Goal: Task Accomplishment & Management: Complete application form

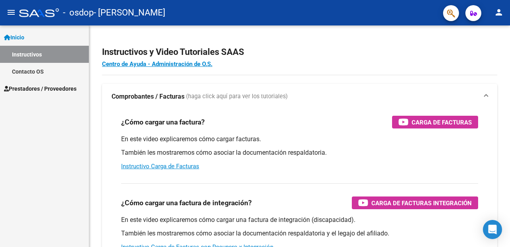
click at [62, 87] on span "Prestadores / Proveedores" at bounding box center [40, 88] width 72 height 9
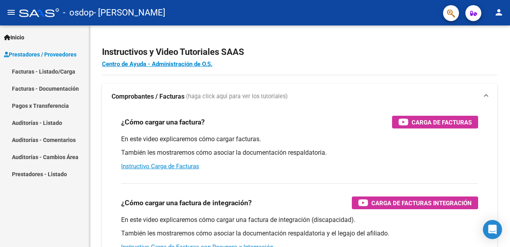
click at [61, 88] on link "Facturas - Documentación" at bounding box center [44, 88] width 89 height 17
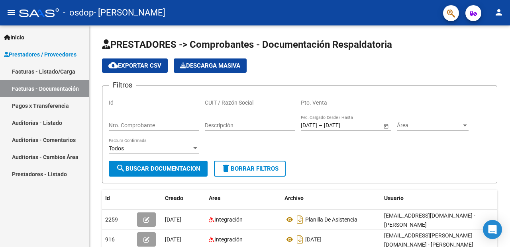
click at [72, 73] on link "Facturas - Listado/Carga" at bounding box center [44, 71] width 89 height 17
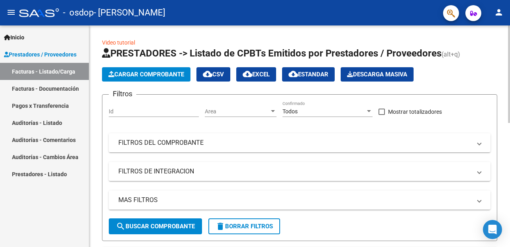
click at [161, 72] on span "Cargar Comprobante" at bounding box center [146, 74] width 76 height 7
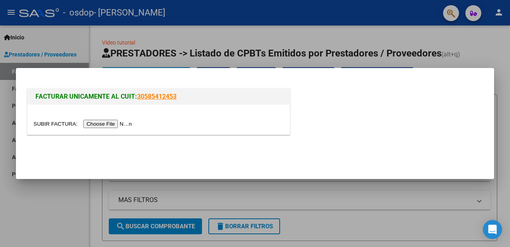
click at [49, 212] on div at bounding box center [255, 123] width 510 height 247
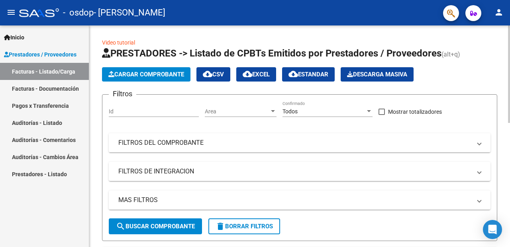
scroll to position [222, 0]
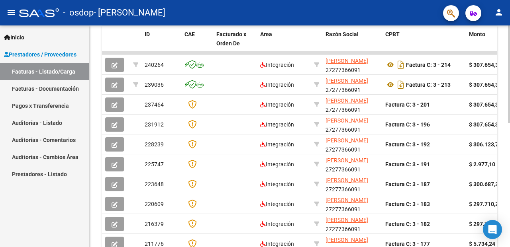
click at [509, 126] on div at bounding box center [509, 136] width 2 height 222
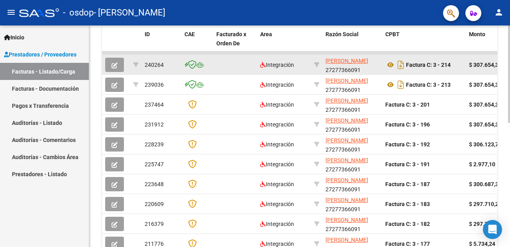
click at [115, 66] on icon "button" at bounding box center [115, 66] width 6 height 6
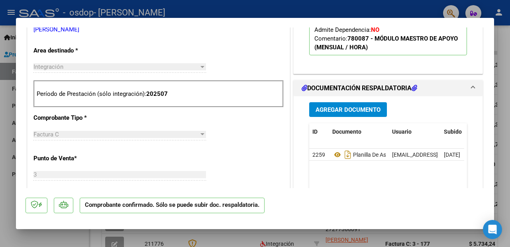
scroll to position [287, 0]
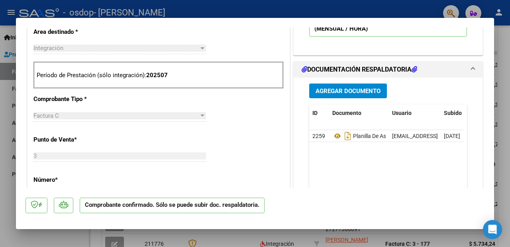
click at [509, 57] on div at bounding box center [255, 123] width 510 height 247
type input "$ 0,00"
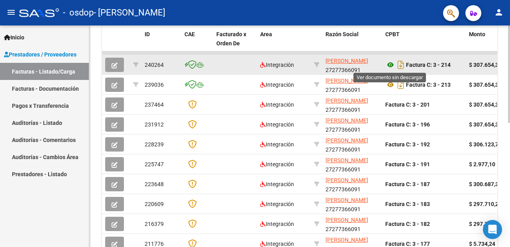
click at [390, 65] on icon at bounding box center [390, 65] width 10 height 10
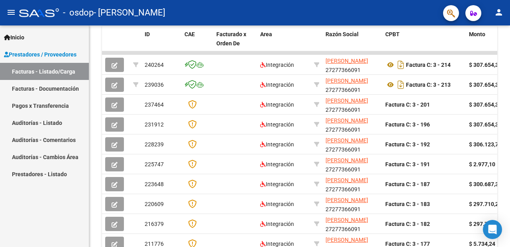
click at [69, 71] on link "Facturas - Listado/Carga" at bounding box center [44, 71] width 89 height 17
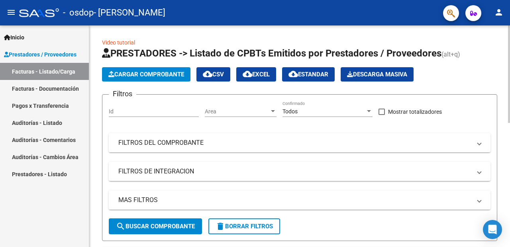
click at [509, 119] on div at bounding box center [509, 136] width 2 height 222
click at [509, 119] on div at bounding box center [509, 74] width 2 height 98
click at [165, 76] on span "Cargar Comprobante" at bounding box center [146, 74] width 76 height 7
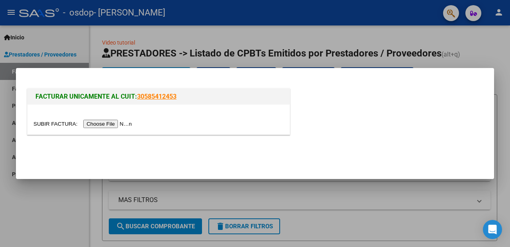
click at [105, 124] on input "file" at bounding box center [83, 124] width 101 height 8
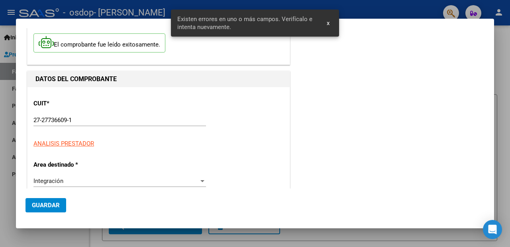
scroll to position [191, 0]
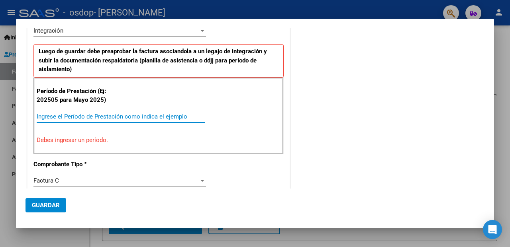
click at [194, 116] on input "Ingrese el Período de Prestación como indica el ejemplo" at bounding box center [121, 116] width 168 height 7
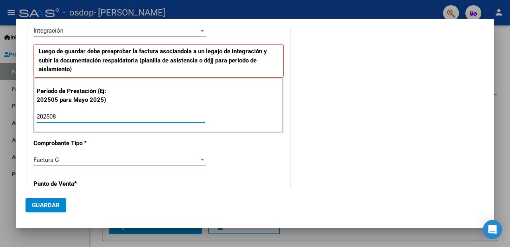
type input "202508"
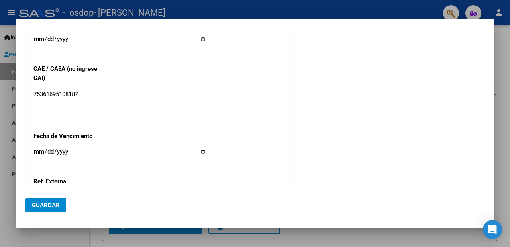
scroll to position [461, 0]
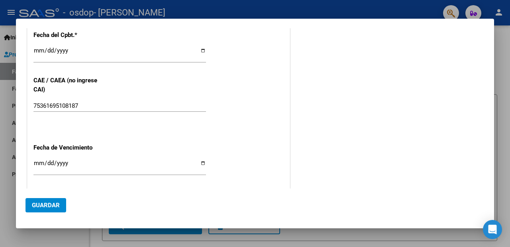
click at [201, 162] on input "Ingresar la fecha" at bounding box center [119, 166] width 172 height 13
type input "[DATE]"
click at [54, 204] on span "Guardar" at bounding box center [46, 205] width 28 height 7
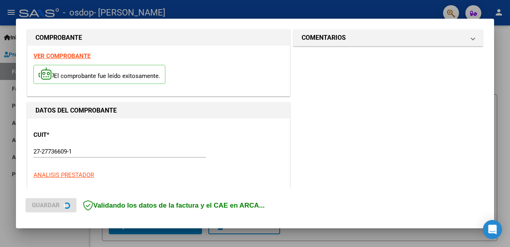
scroll to position [0, 0]
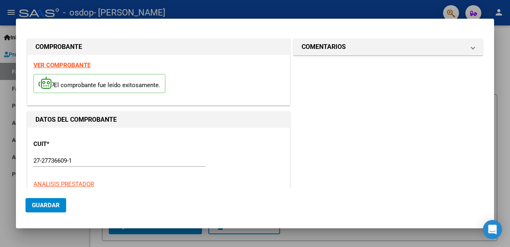
click at [216, 95] on div "El comprobante fue leído exitosamente." at bounding box center [158, 84] width 250 height 29
click at [42, 204] on span "Guardar" at bounding box center [46, 205] width 28 height 7
click at [54, 203] on span "Guardar" at bounding box center [46, 205] width 28 height 7
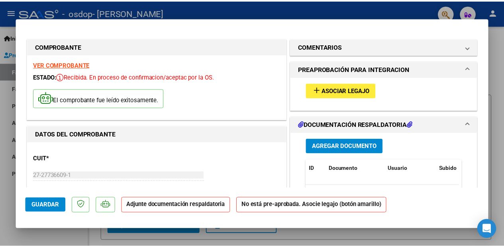
scroll to position [32, 0]
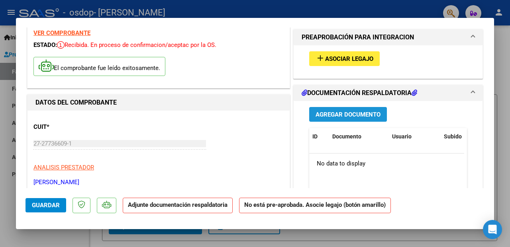
click at [339, 114] on span "Agregar Documento" at bounding box center [347, 114] width 65 height 7
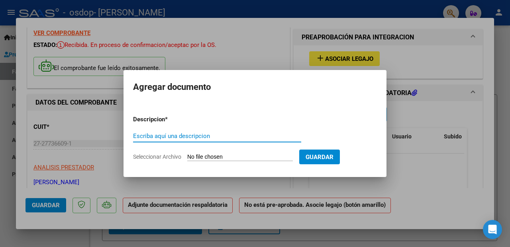
click at [251, 155] on input "Seleccionar Archivo" at bounding box center [240, 158] width 106 height 8
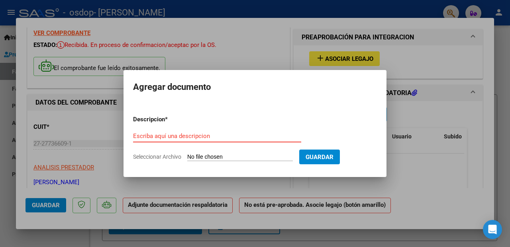
click at [233, 135] on input "Escriba aquí una descripcion" at bounding box center [217, 136] width 168 height 7
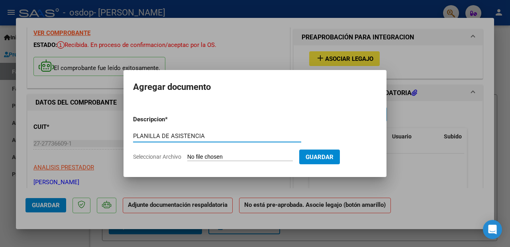
type input "PLANILLA DE ASISTENCIA"
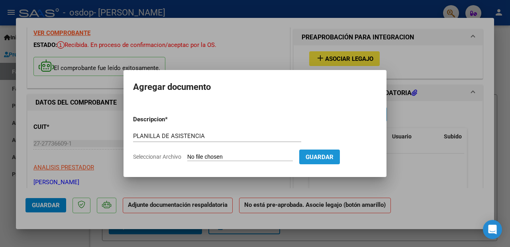
click at [317, 158] on span "Guardar" at bounding box center [320, 157] width 28 height 7
click at [168, 153] on app-file-uploader "Seleccionar Archivo" at bounding box center [216, 156] width 166 height 7
click at [169, 157] on span "Seleccionar Archivo" at bounding box center [157, 157] width 48 height 6
click at [187, 157] on input "Seleccionar Archivo" at bounding box center [240, 158] width 106 height 8
type input "C:\fakepath\CamScanner 08-09-2025 19.18.pdf"
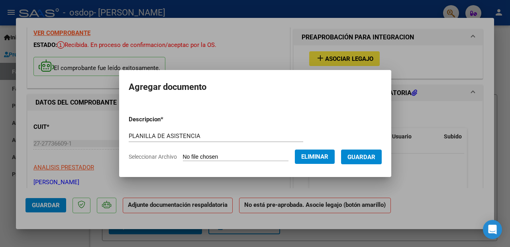
click at [361, 159] on span "Guardar" at bounding box center [361, 157] width 28 height 7
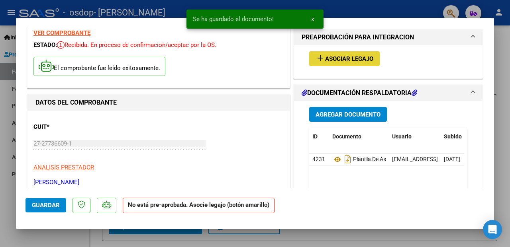
click at [358, 61] on span "Asociar Legajo" at bounding box center [349, 58] width 48 height 7
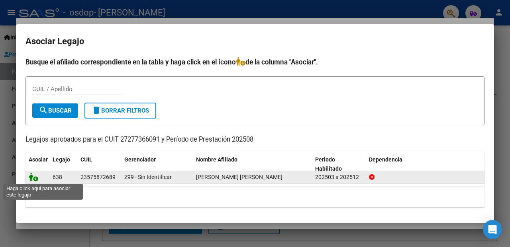
click at [33, 178] on icon at bounding box center [34, 177] width 10 height 9
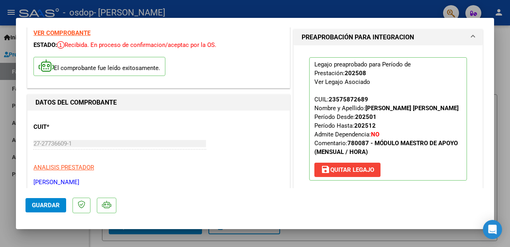
click at [50, 206] on span "Guardar" at bounding box center [46, 205] width 28 height 7
click at [48, 202] on button "Guardar" at bounding box center [45, 205] width 41 height 14
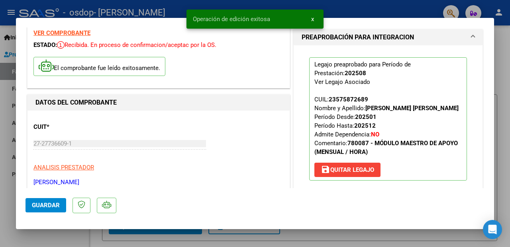
click at [497, 71] on div at bounding box center [255, 123] width 510 height 247
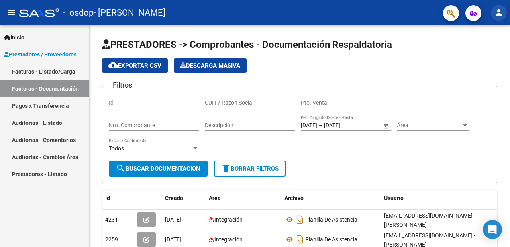
click at [497, 11] on mat-icon "person" at bounding box center [499, 13] width 10 height 10
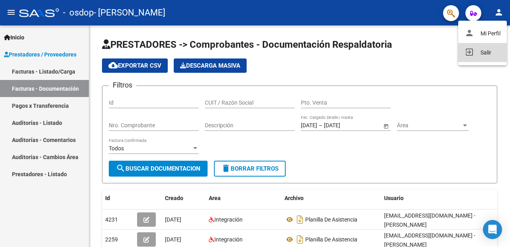
click at [478, 50] on button "exit_to_app Salir" at bounding box center [482, 52] width 49 height 19
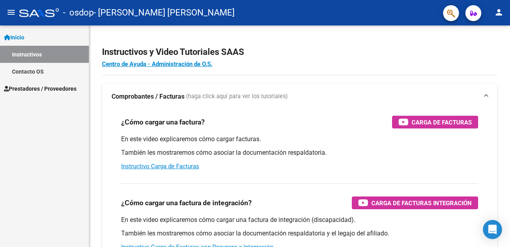
click at [48, 91] on span "Prestadores / Proveedores" at bounding box center [40, 88] width 72 height 9
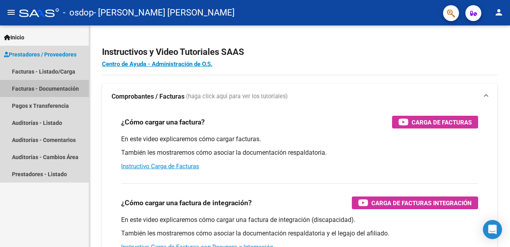
click at [54, 87] on link "Facturas - Documentación" at bounding box center [44, 88] width 89 height 17
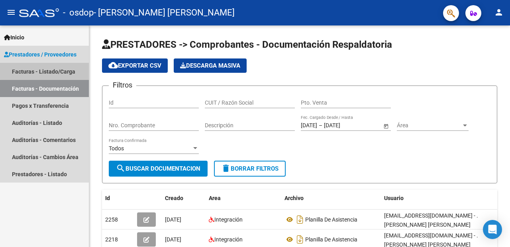
click at [61, 70] on link "Facturas - Listado/Carga" at bounding box center [44, 71] width 89 height 17
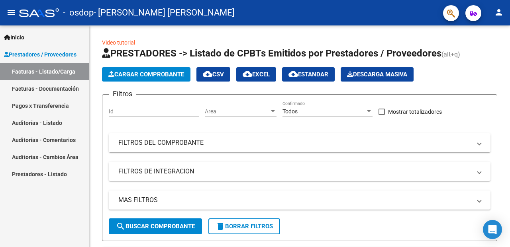
click at [65, 86] on link "Facturas - Documentación" at bounding box center [44, 88] width 89 height 17
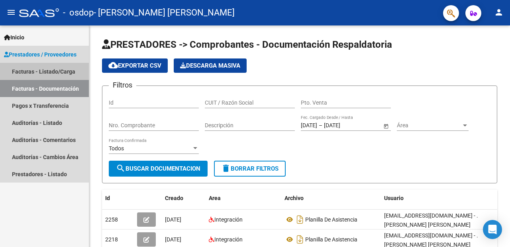
click at [69, 71] on link "Facturas - Listado/Carga" at bounding box center [44, 71] width 89 height 17
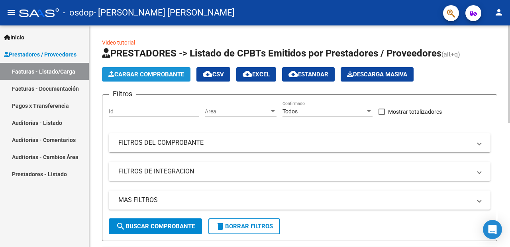
click at [143, 74] on span "Cargar Comprobante" at bounding box center [146, 74] width 76 height 7
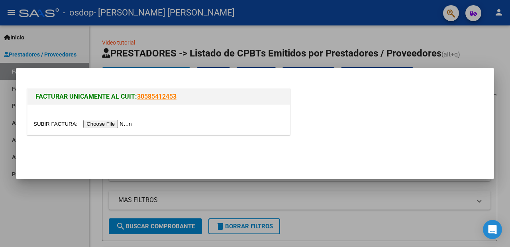
click at [104, 125] on input "file" at bounding box center [83, 124] width 101 height 8
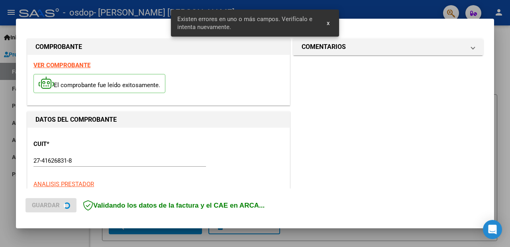
scroll to position [191, 0]
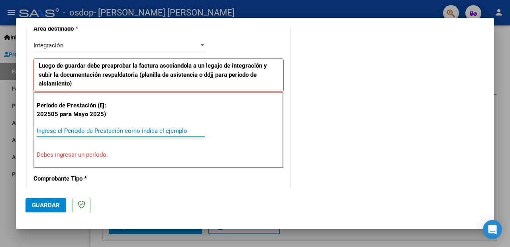
click at [192, 129] on input "Ingrese el Período de Prestación como indica el ejemplo" at bounding box center [121, 130] width 168 height 7
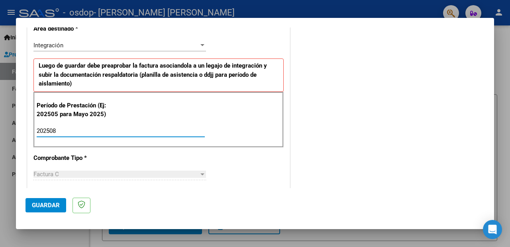
type input "202508"
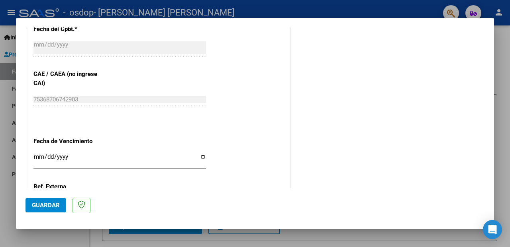
scroll to position [526, 0]
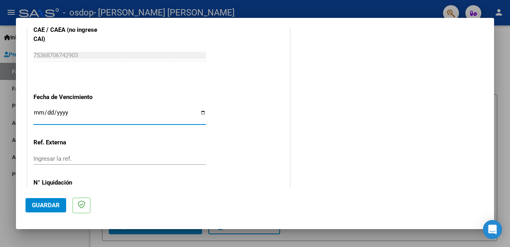
click at [201, 116] on input "Ingresar la fecha" at bounding box center [119, 116] width 172 height 13
type input "[DATE]"
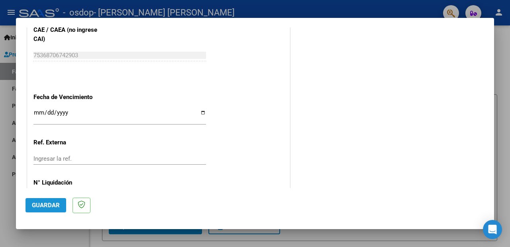
click at [48, 203] on span "Guardar" at bounding box center [46, 205] width 28 height 7
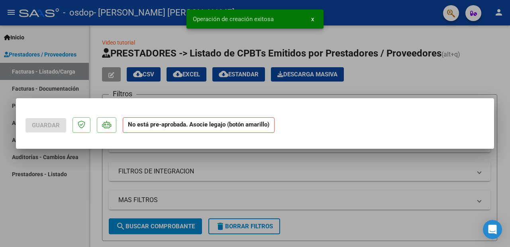
scroll to position [0, 0]
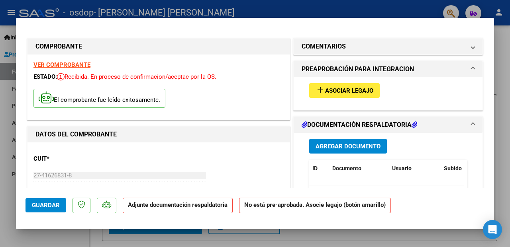
click at [345, 146] on span "Agregar Documento" at bounding box center [347, 146] width 65 height 7
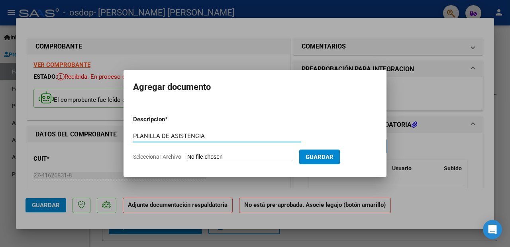
type input "PLANILLA DE ASISTENCIA"
click at [167, 158] on span "Seleccionar Archivo" at bounding box center [157, 157] width 48 height 6
click at [187, 158] on input "Seleccionar Archivo" at bounding box center [240, 158] width 106 height 8
type input "C:\fakepath\IMG-20250908-WA0152.jpg"
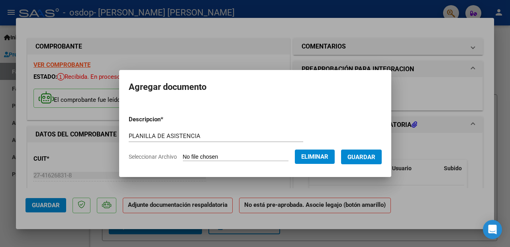
click at [366, 160] on span "Guardar" at bounding box center [361, 157] width 28 height 7
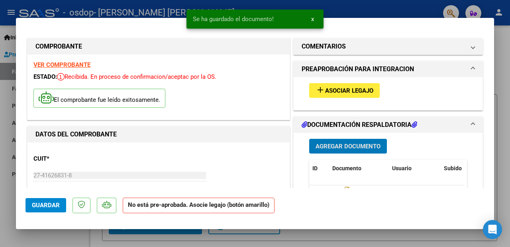
click at [341, 87] on span "Asociar Legajo" at bounding box center [349, 90] width 48 height 7
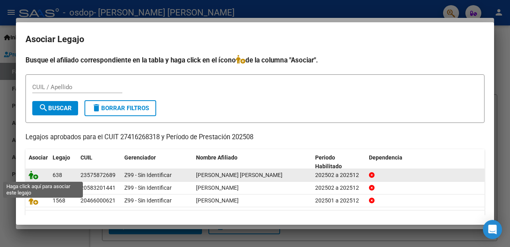
click at [35, 178] on icon at bounding box center [34, 175] width 10 height 9
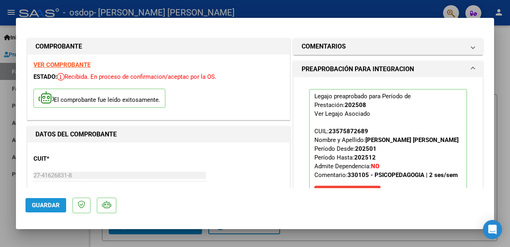
click at [47, 204] on span "Guardar" at bounding box center [46, 205] width 28 height 7
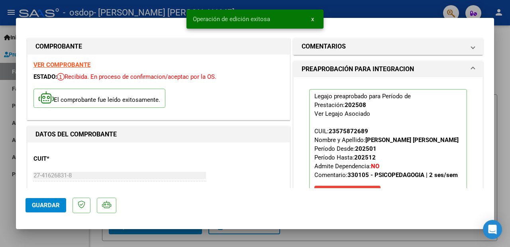
click at [501, 60] on div at bounding box center [255, 123] width 510 height 247
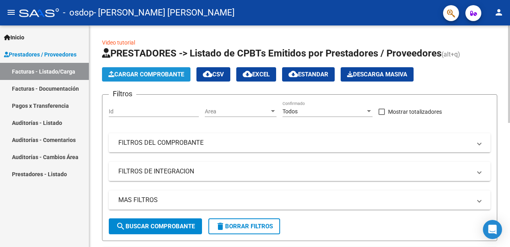
click at [151, 72] on span "Cargar Comprobante" at bounding box center [146, 74] width 76 height 7
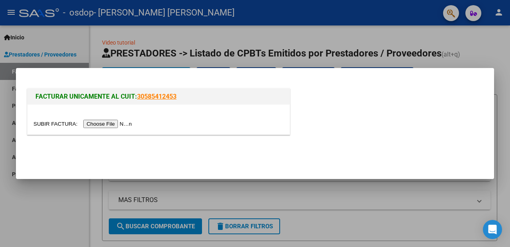
click at [102, 124] on input "file" at bounding box center [83, 124] width 101 height 8
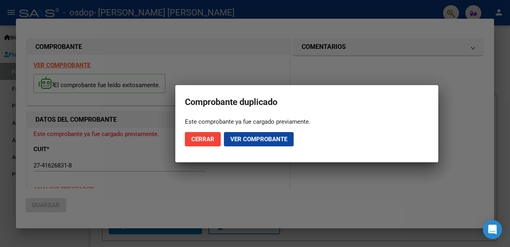
click at [361, 193] on div at bounding box center [255, 123] width 510 height 247
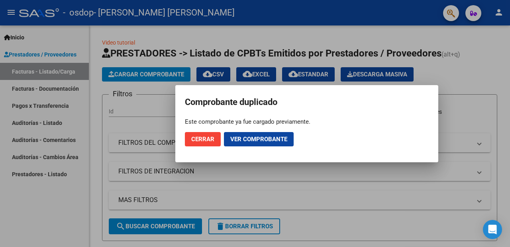
click at [207, 141] on span "Cerrar" at bounding box center [202, 139] width 23 height 7
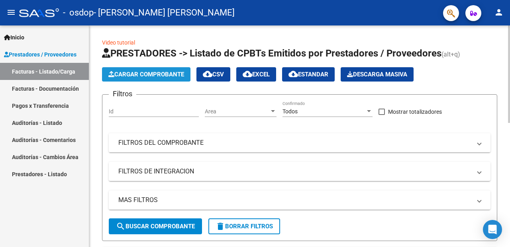
click at [123, 74] on span "Cargar Comprobante" at bounding box center [146, 74] width 76 height 7
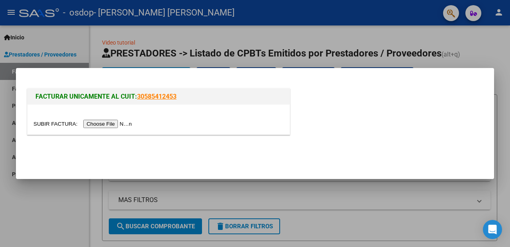
click at [43, 216] on div at bounding box center [255, 123] width 510 height 247
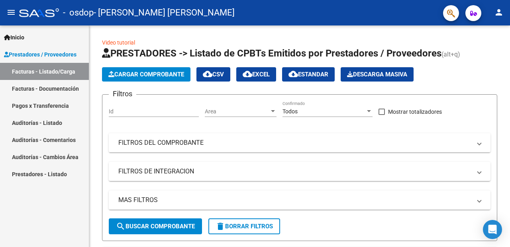
click at [66, 85] on link "Facturas - Documentación" at bounding box center [44, 88] width 89 height 17
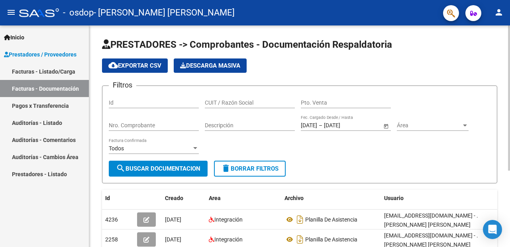
scroll to position [117, 0]
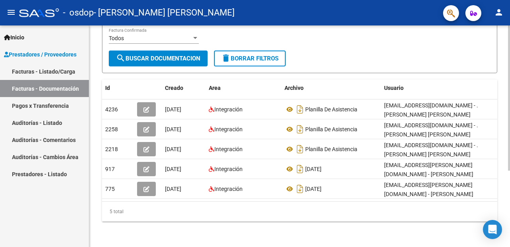
click at [503, 173] on div at bounding box center [509, 136] width 2 height 222
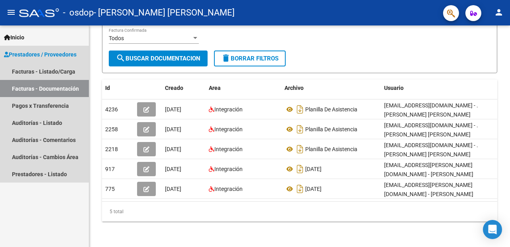
click at [77, 87] on link "Facturas - Documentación" at bounding box center [44, 88] width 89 height 17
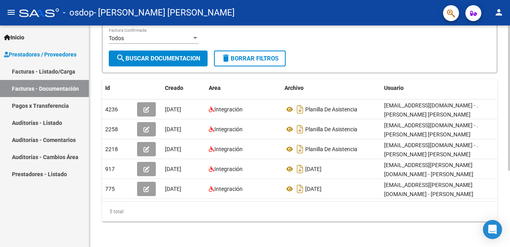
scroll to position [0, 0]
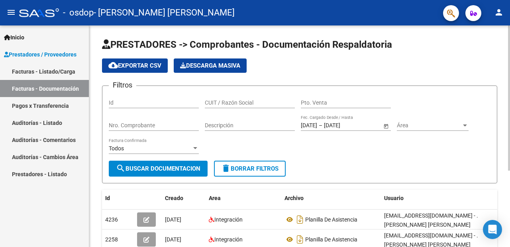
click at [503, 94] on div at bounding box center [509, 136] width 2 height 222
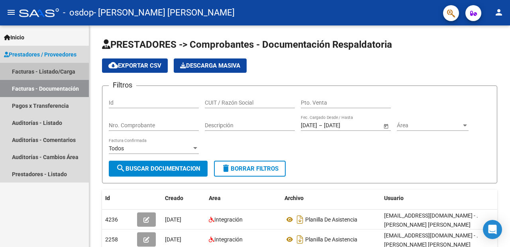
click at [76, 74] on link "Facturas - Listado/Carga" at bounding box center [44, 71] width 89 height 17
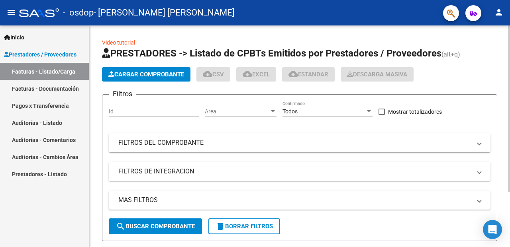
click at [165, 73] on span "Cargar Comprobante" at bounding box center [146, 74] width 76 height 7
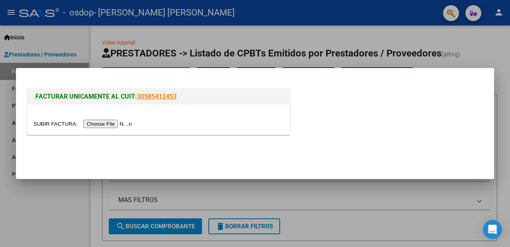
click at [107, 121] on input "file" at bounding box center [83, 124] width 101 height 8
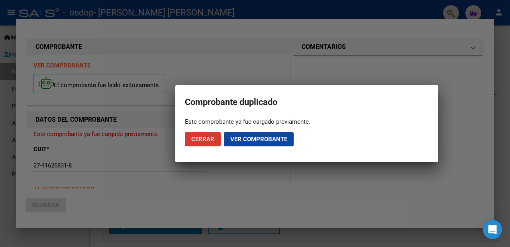
click at [236, 141] on span "Ver comprobante" at bounding box center [258, 139] width 57 height 7
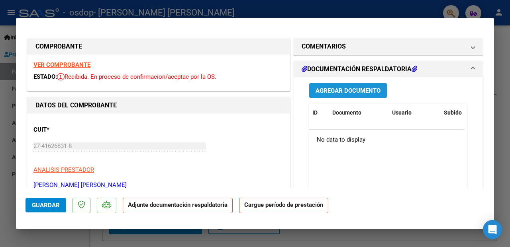
click at [338, 92] on span "Agregar Documento" at bounding box center [347, 90] width 65 height 7
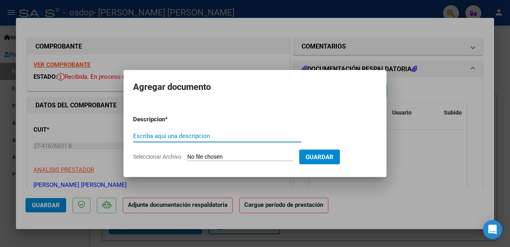
click at [240, 136] on input "Escriba aquí una descripcion" at bounding box center [217, 136] width 168 height 7
type input "PLANILLA DE ASISTENCIA"
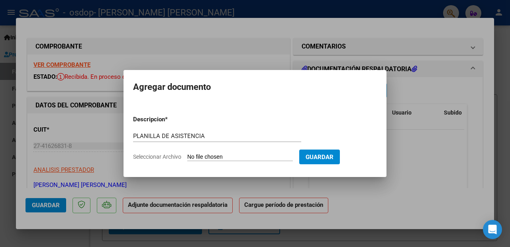
click at [165, 159] on span "Seleccionar Archivo" at bounding box center [157, 157] width 48 height 6
click at [187, 159] on input "Seleccionar Archivo" at bounding box center [240, 158] width 106 height 8
type input "C:\fakepath\CamScanner 08-09-2025 18.18.pdf"
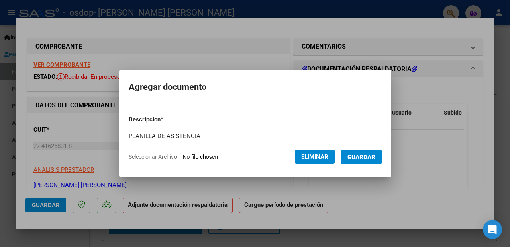
click at [363, 155] on span "Guardar" at bounding box center [361, 157] width 28 height 7
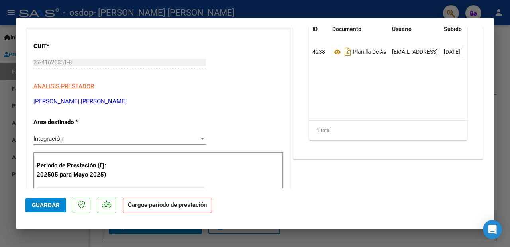
scroll to position [96, 0]
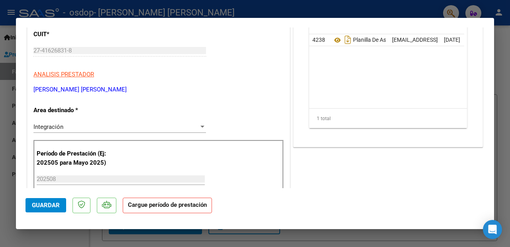
click at [44, 204] on span "Guardar" at bounding box center [46, 205] width 28 height 7
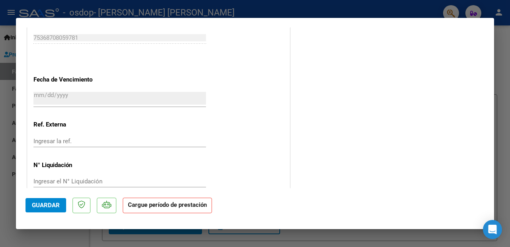
scroll to position [547, 0]
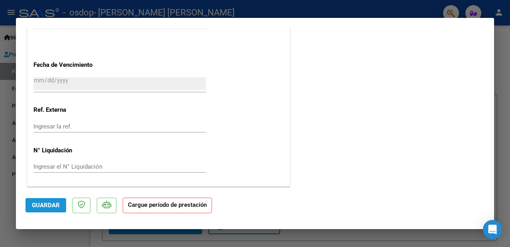
click at [55, 204] on span "Guardar" at bounding box center [46, 205] width 28 height 7
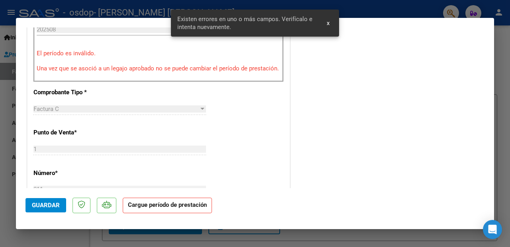
scroll to position [159, 0]
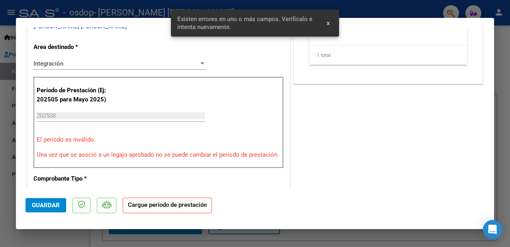
click at [96, 115] on input "202508" at bounding box center [121, 115] width 168 height 7
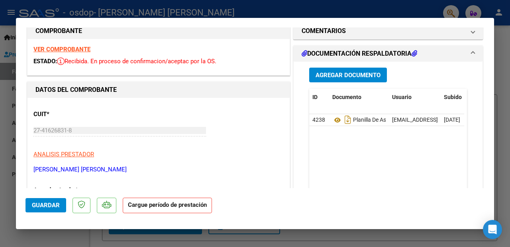
scroll to position [0, 0]
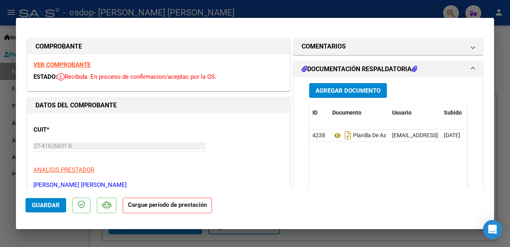
click at [72, 63] on strong "VER COMPROBANTE" at bounding box center [61, 64] width 57 height 7
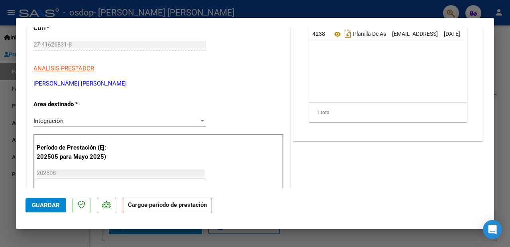
scroll to position [143, 0]
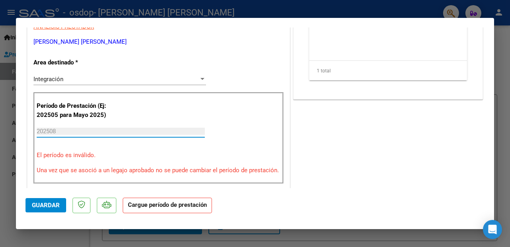
click at [200, 133] on input "202508" at bounding box center [121, 131] width 168 height 7
click at [89, 128] on input "202508" at bounding box center [121, 131] width 168 height 7
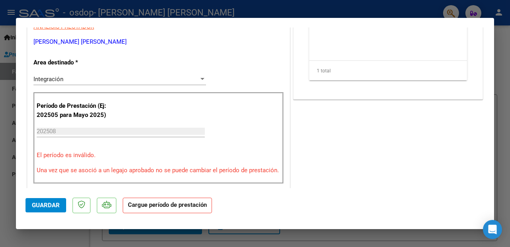
scroll to position [284, 0]
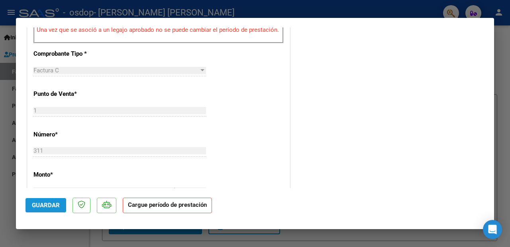
click at [53, 208] on span "Guardar" at bounding box center [46, 205] width 28 height 7
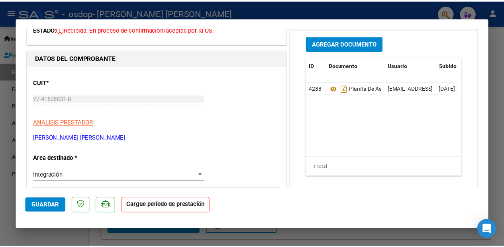
scroll to position [0, 0]
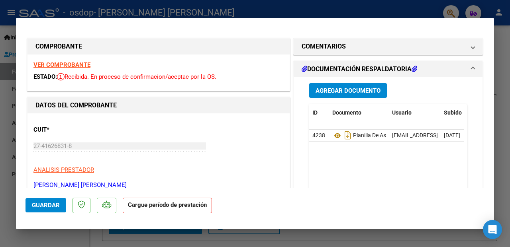
click at [503, 110] on div at bounding box center [255, 123] width 510 height 247
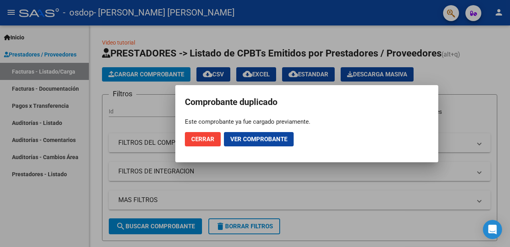
click at [204, 136] on span "Cerrar" at bounding box center [202, 139] width 23 height 7
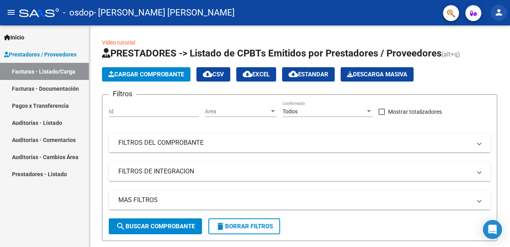
click at [500, 9] on mat-icon "person" at bounding box center [499, 13] width 10 height 10
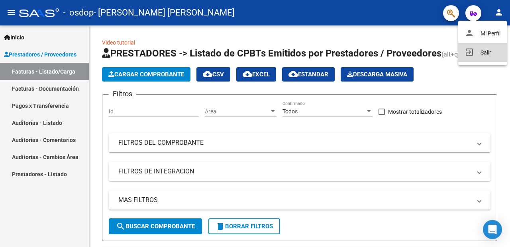
click at [480, 51] on button "exit_to_app Salir" at bounding box center [482, 52] width 49 height 19
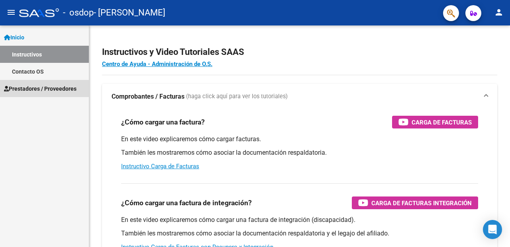
click at [56, 90] on span "Prestadores / Proveedores" at bounding box center [40, 88] width 72 height 9
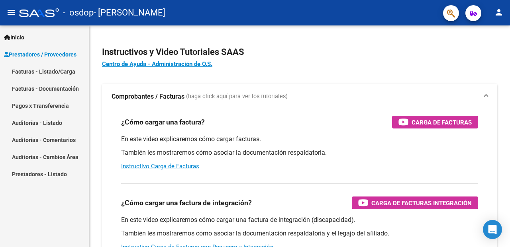
click at [65, 73] on link "Facturas - Listado/Carga" at bounding box center [44, 71] width 89 height 17
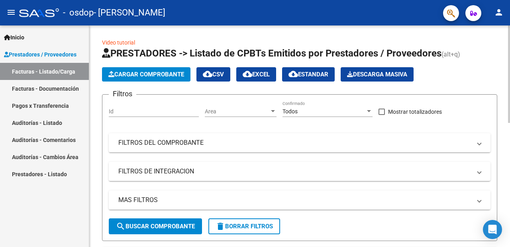
scroll to position [222, 0]
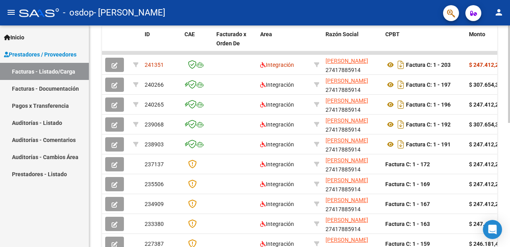
click at [503, 131] on div at bounding box center [509, 136] width 2 height 222
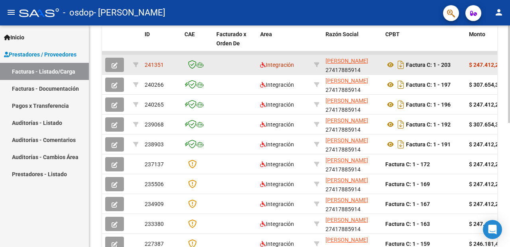
click at [113, 65] on icon "button" at bounding box center [115, 66] width 6 height 6
click at [115, 66] on icon "button" at bounding box center [115, 66] width 6 height 6
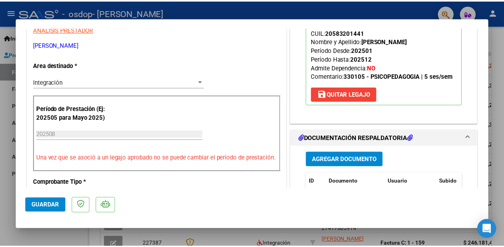
scroll to position [281, 0]
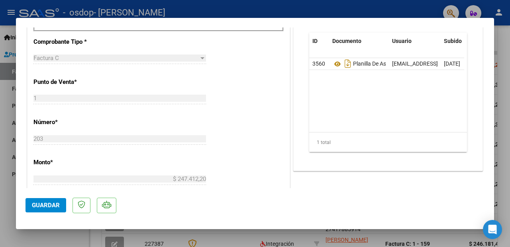
click at [503, 40] on div at bounding box center [255, 123] width 510 height 247
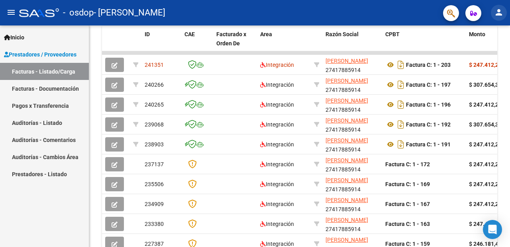
click at [498, 13] on mat-icon "person" at bounding box center [499, 13] width 10 height 10
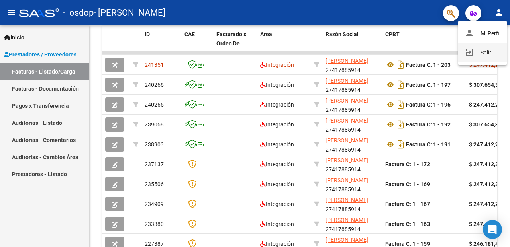
click at [475, 54] on button "exit_to_app Salir" at bounding box center [482, 52] width 49 height 19
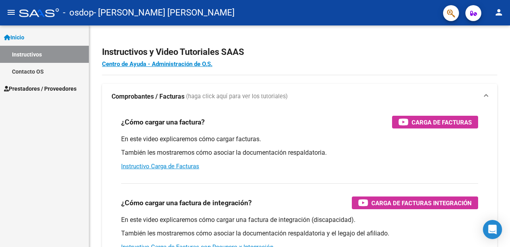
click at [69, 94] on link "Prestadores / Proveedores" at bounding box center [44, 88] width 89 height 17
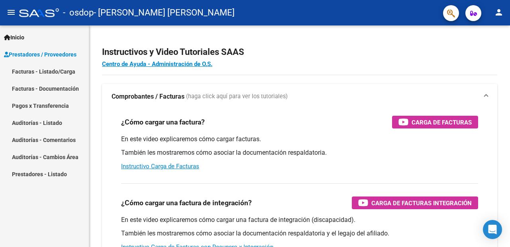
click at [61, 86] on link "Facturas - Documentación" at bounding box center [44, 88] width 89 height 17
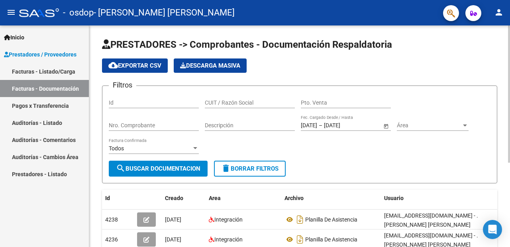
click at [509, 165] on div at bounding box center [509, 136] width 2 height 222
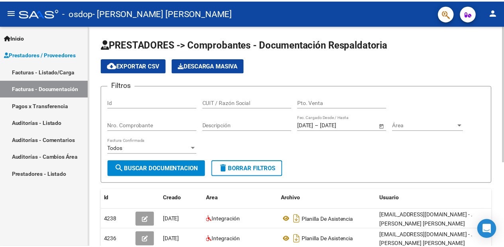
scroll to position [137, 0]
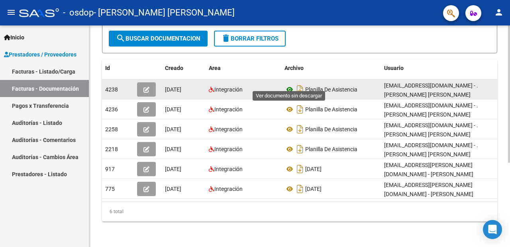
click at [290, 85] on icon at bounding box center [289, 90] width 10 height 10
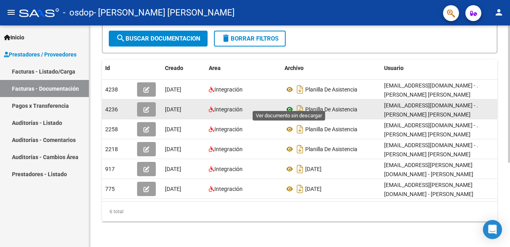
click at [289, 105] on icon at bounding box center [289, 110] width 10 height 10
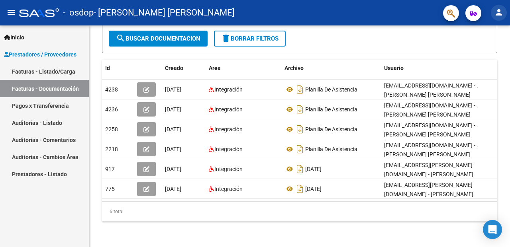
click at [498, 16] on mat-icon "person" at bounding box center [499, 13] width 10 height 10
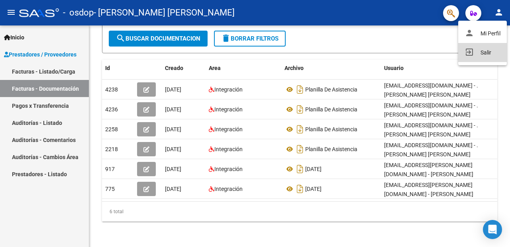
click at [491, 54] on button "exit_to_app Salir" at bounding box center [482, 52] width 49 height 19
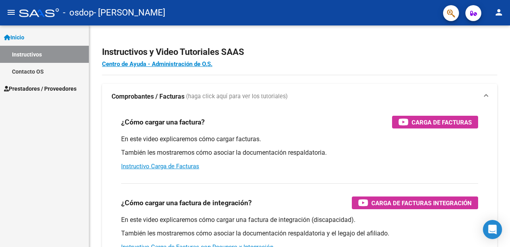
click at [57, 90] on span "Prestadores / Proveedores" at bounding box center [40, 88] width 72 height 9
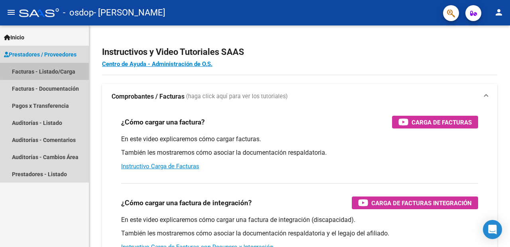
click at [74, 71] on link "Facturas - Listado/Carga" at bounding box center [44, 71] width 89 height 17
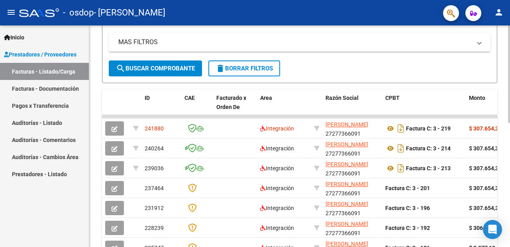
scroll to position [159, 0]
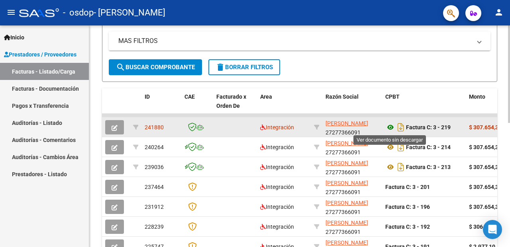
click at [390, 129] on icon at bounding box center [390, 128] width 10 height 10
click at [114, 129] on icon "button" at bounding box center [115, 128] width 6 height 6
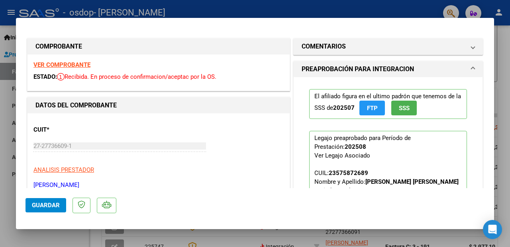
scroll to position [141, 0]
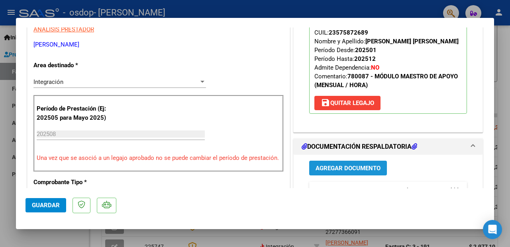
click at [366, 166] on span "Agregar Documento" at bounding box center [347, 168] width 65 height 7
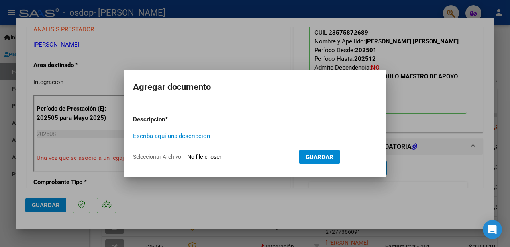
click at [249, 134] on input "Escriba aquí una descripcion" at bounding box center [217, 136] width 168 height 7
click at [491, 185] on div at bounding box center [255, 123] width 510 height 247
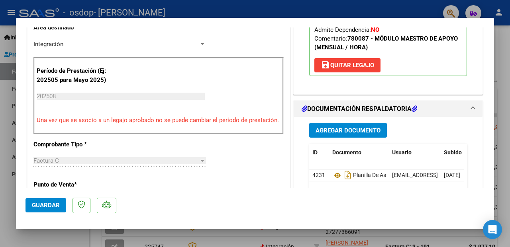
scroll to position [188, 0]
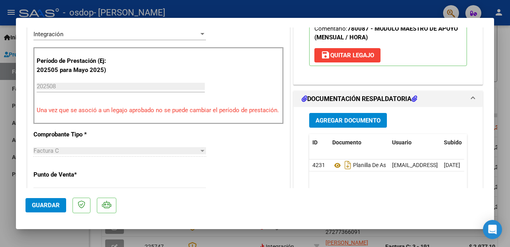
click at [54, 202] on span "Guardar" at bounding box center [46, 205] width 28 height 7
click at [509, 103] on div at bounding box center [255, 123] width 510 height 247
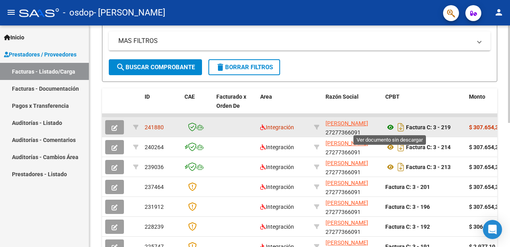
click at [388, 126] on icon at bounding box center [390, 128] width 10 height 10
